Goal: Navigation & Orientation: Go to known website

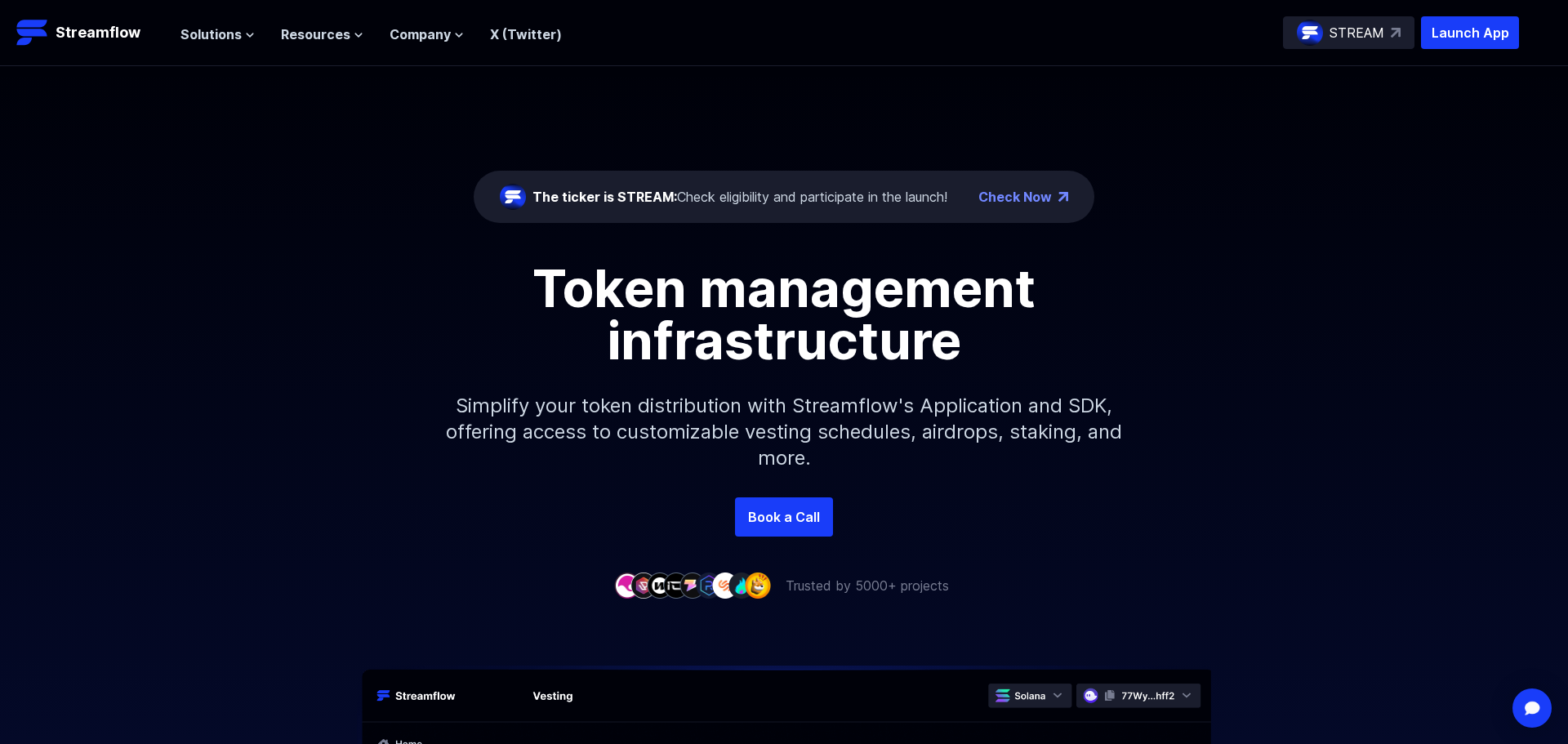
click at [821, 195] on div "The ticker is STREAM: Check eligibility and participate in the launch!" at bounding box center [740, 196] width 415 height 19
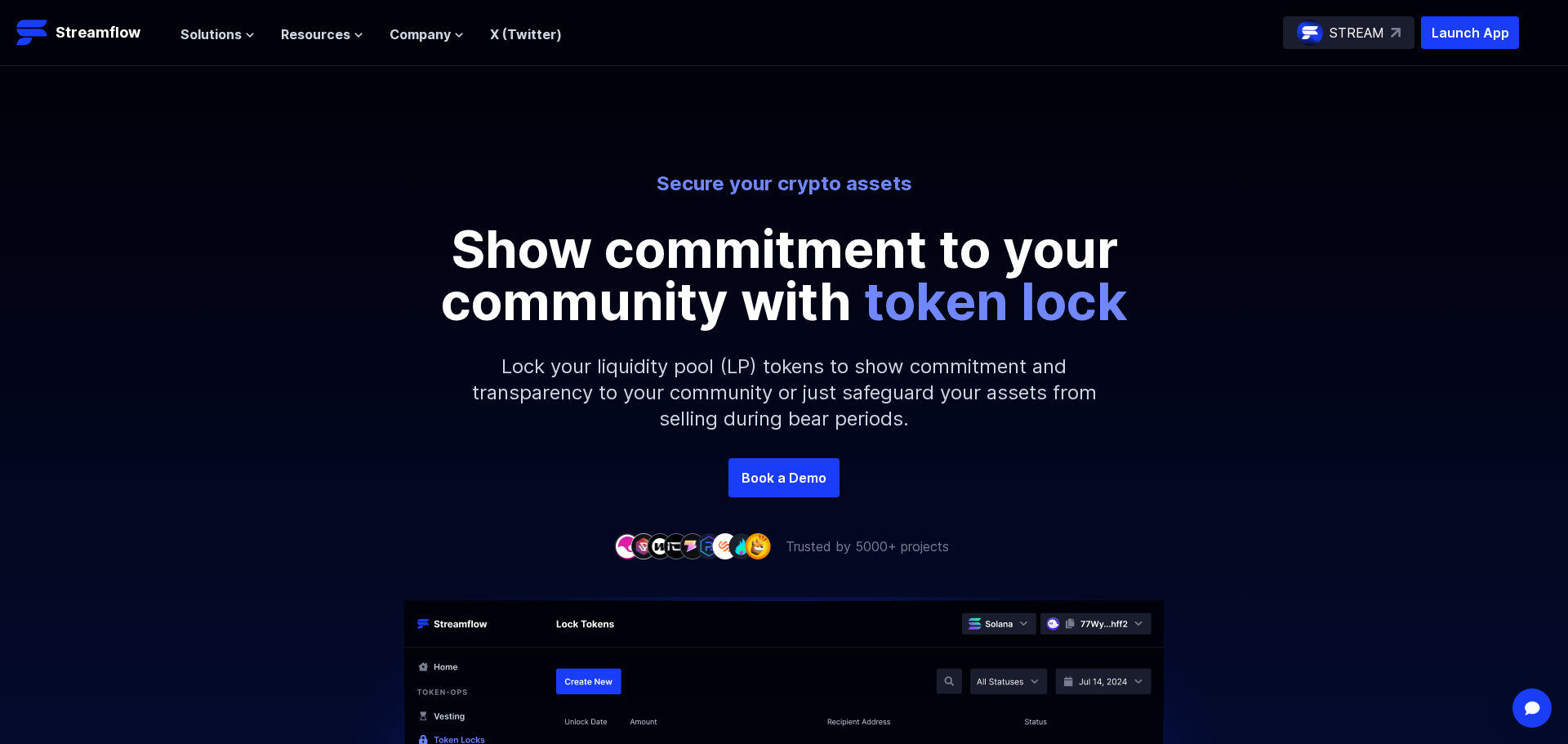
click at [1352, 29] on p "STREAM" at bounding box center [1357, 32] width 54 height 19
click at [207, 39] on span "Solutions" at bounding box center [211, 33] width 61 height 19
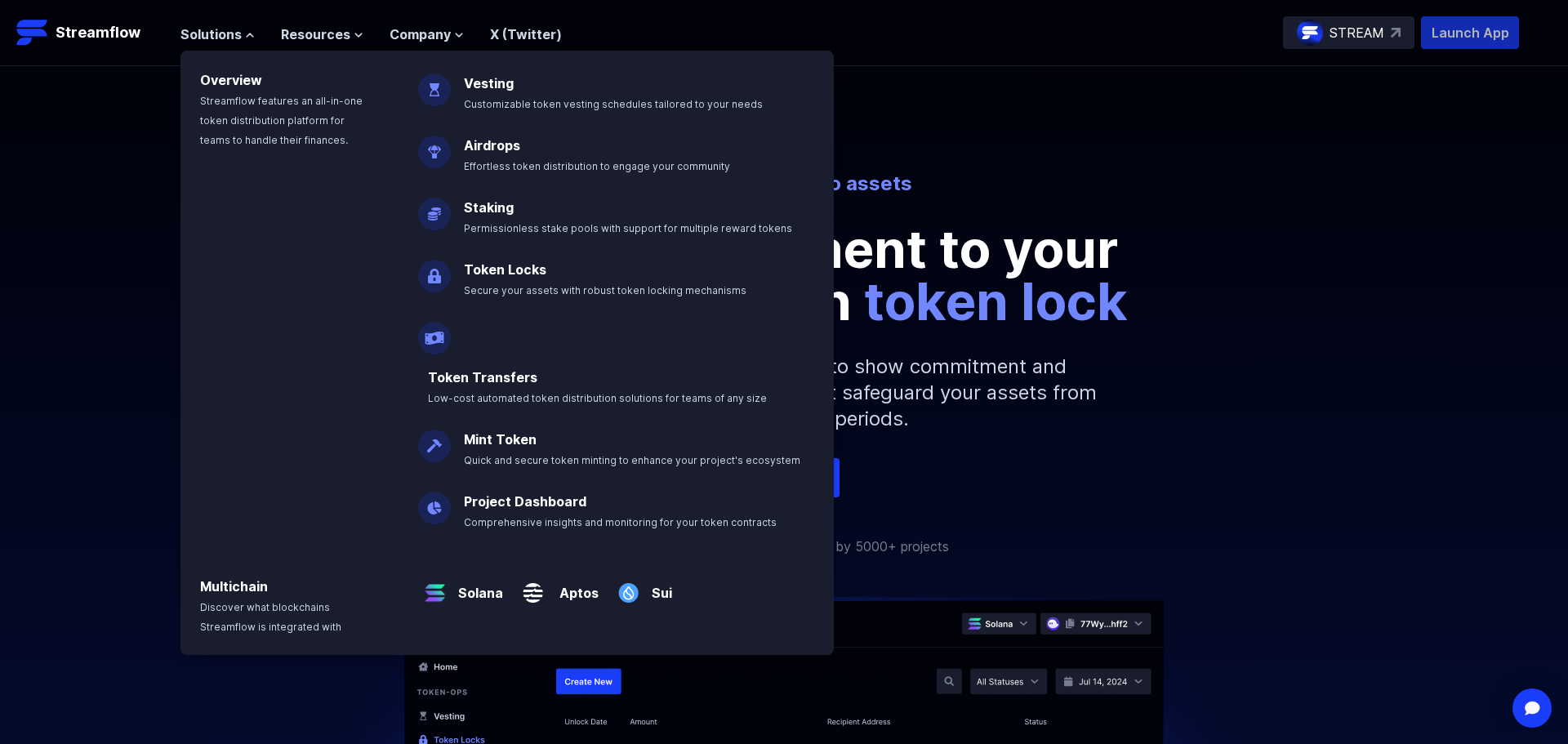
click at [1459, 33] on p "Launch App" at bounding box center [1470, 33] width 98 height 33
